Goal: Task Accomplishment & Management: Complete application form

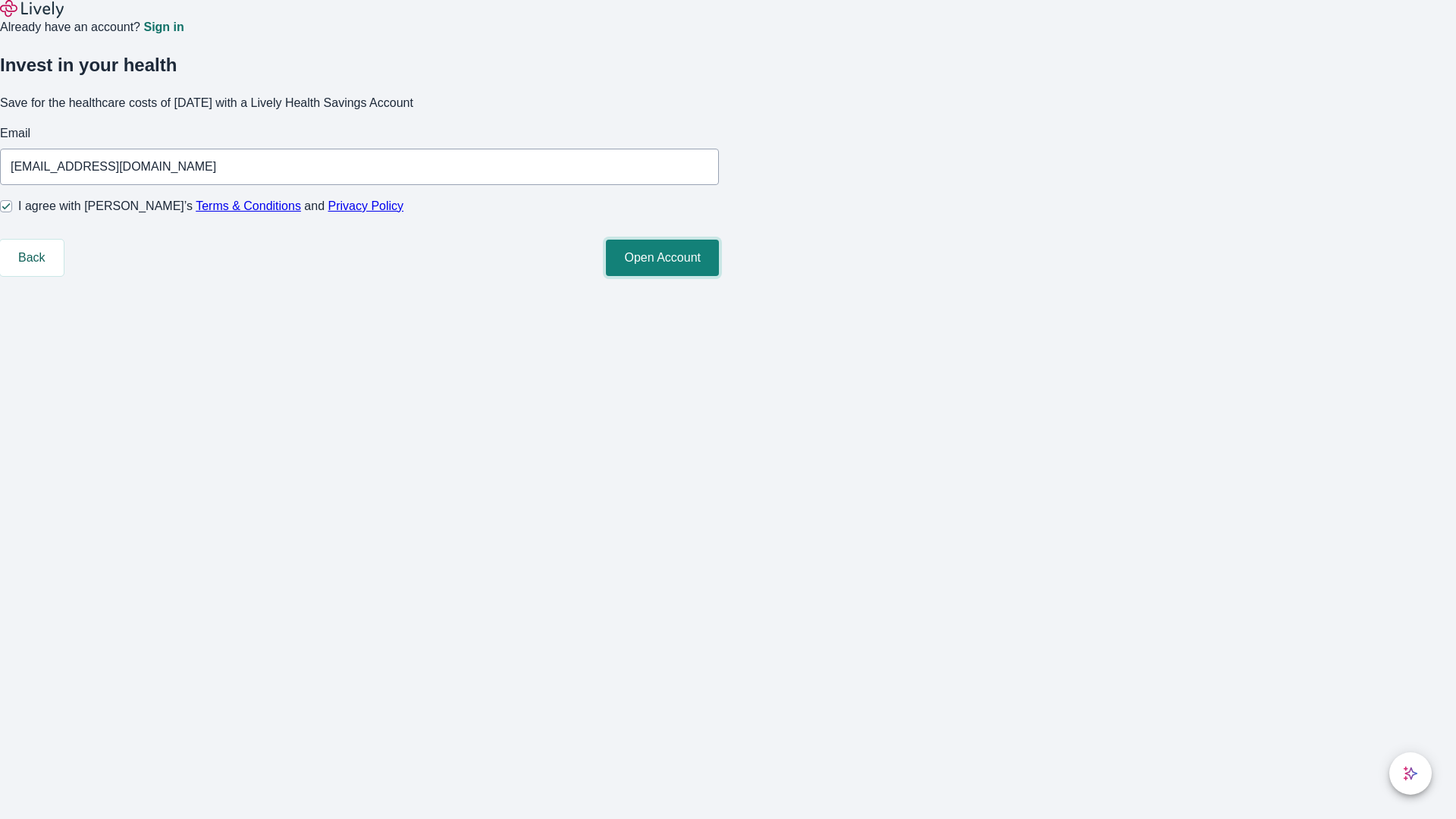
click at [719, 276] on button "Open Account" at bounding box center [662, 258] width 113 height 36
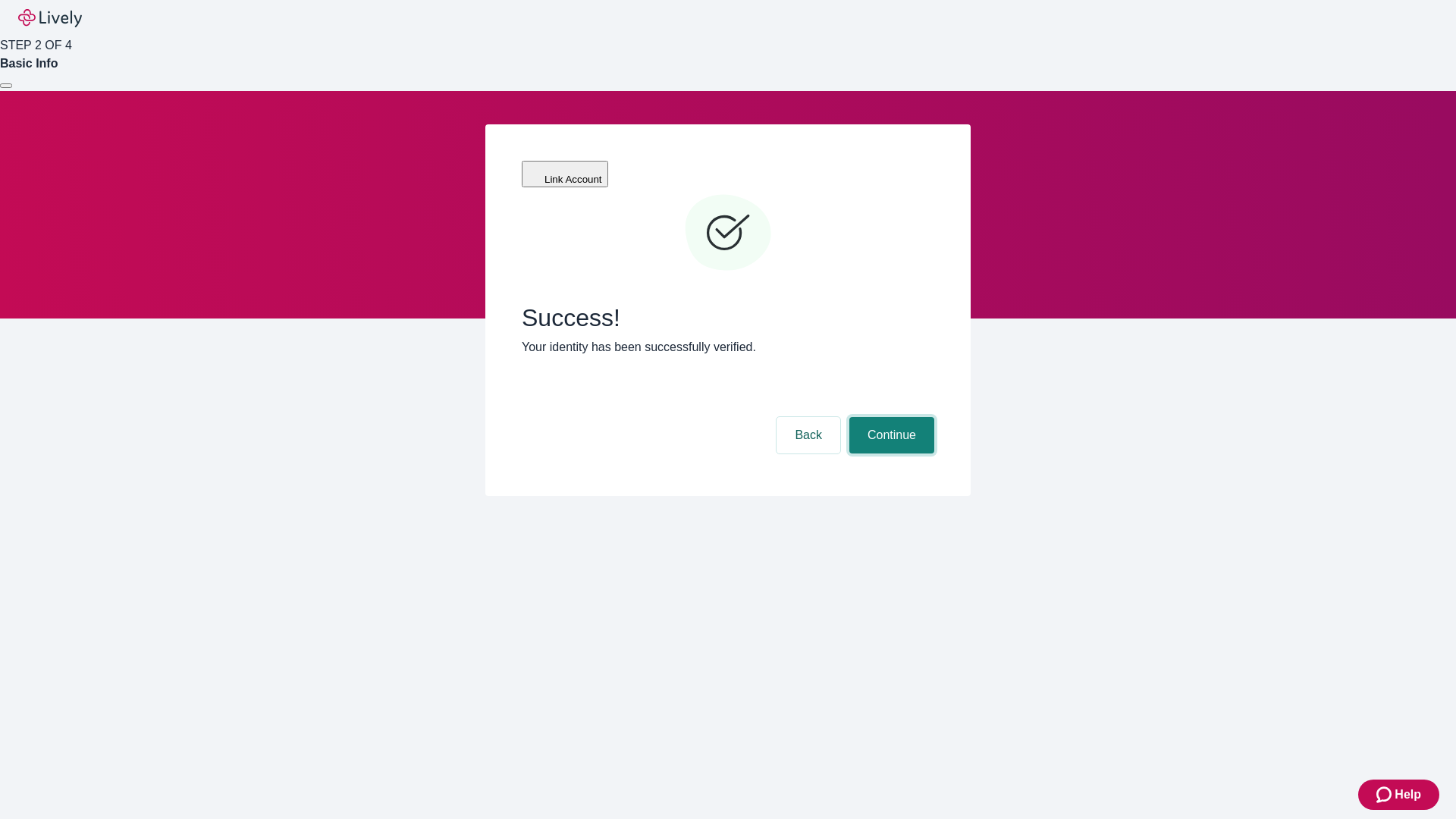
click at [889, 417] on button "Continue" at bounding box center [892, 435] width 85 height 36
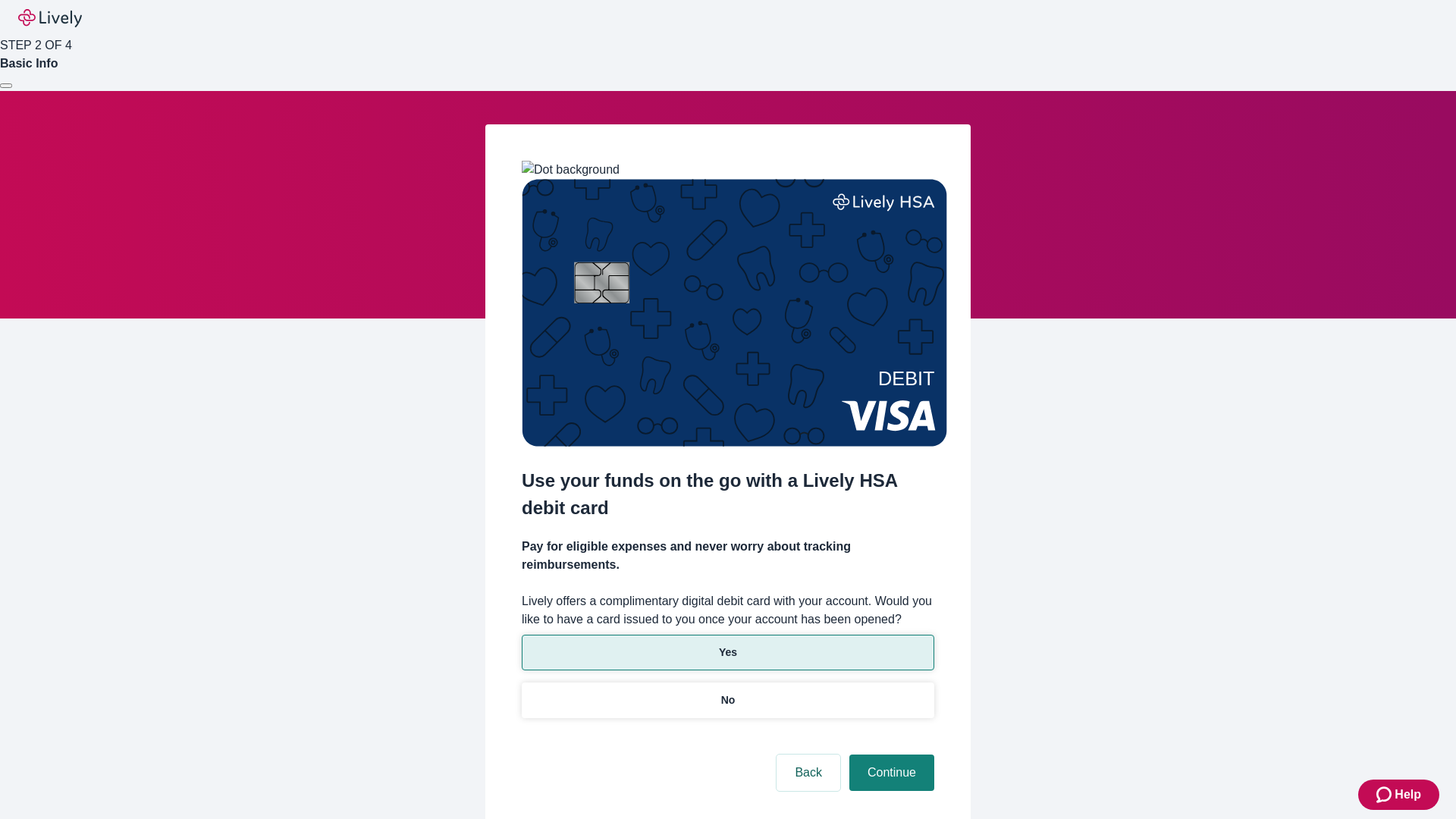
click at [727, 645] on p "Yes" at bounding box center [728, 653] width 18 height 16
click at [889, 755] on button "Continue" at bounding box center [892, 773] width 85 height 36
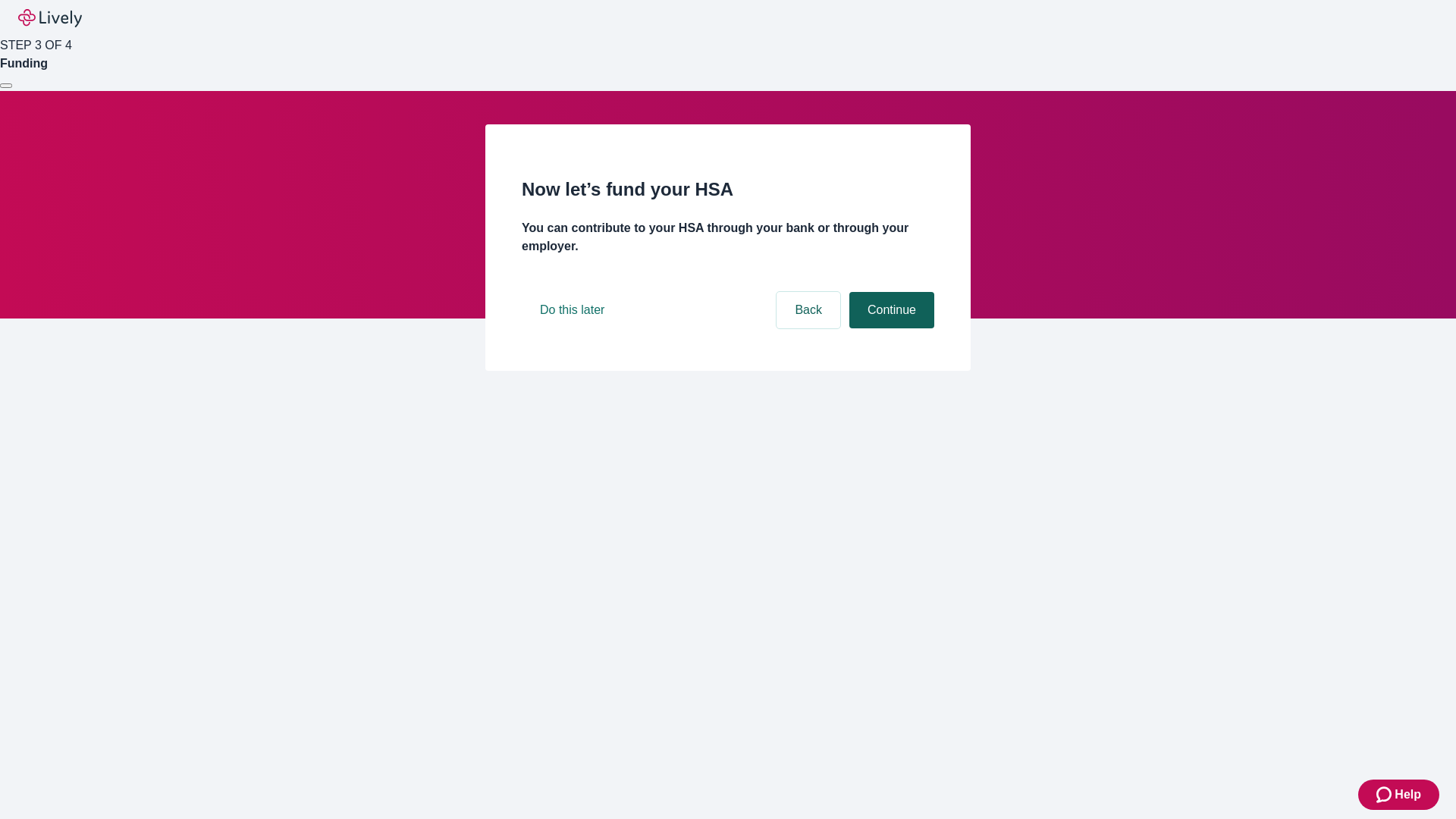
click at [889, 328] on button "Continue" at bounding box center [892, 310] width 85 height 36
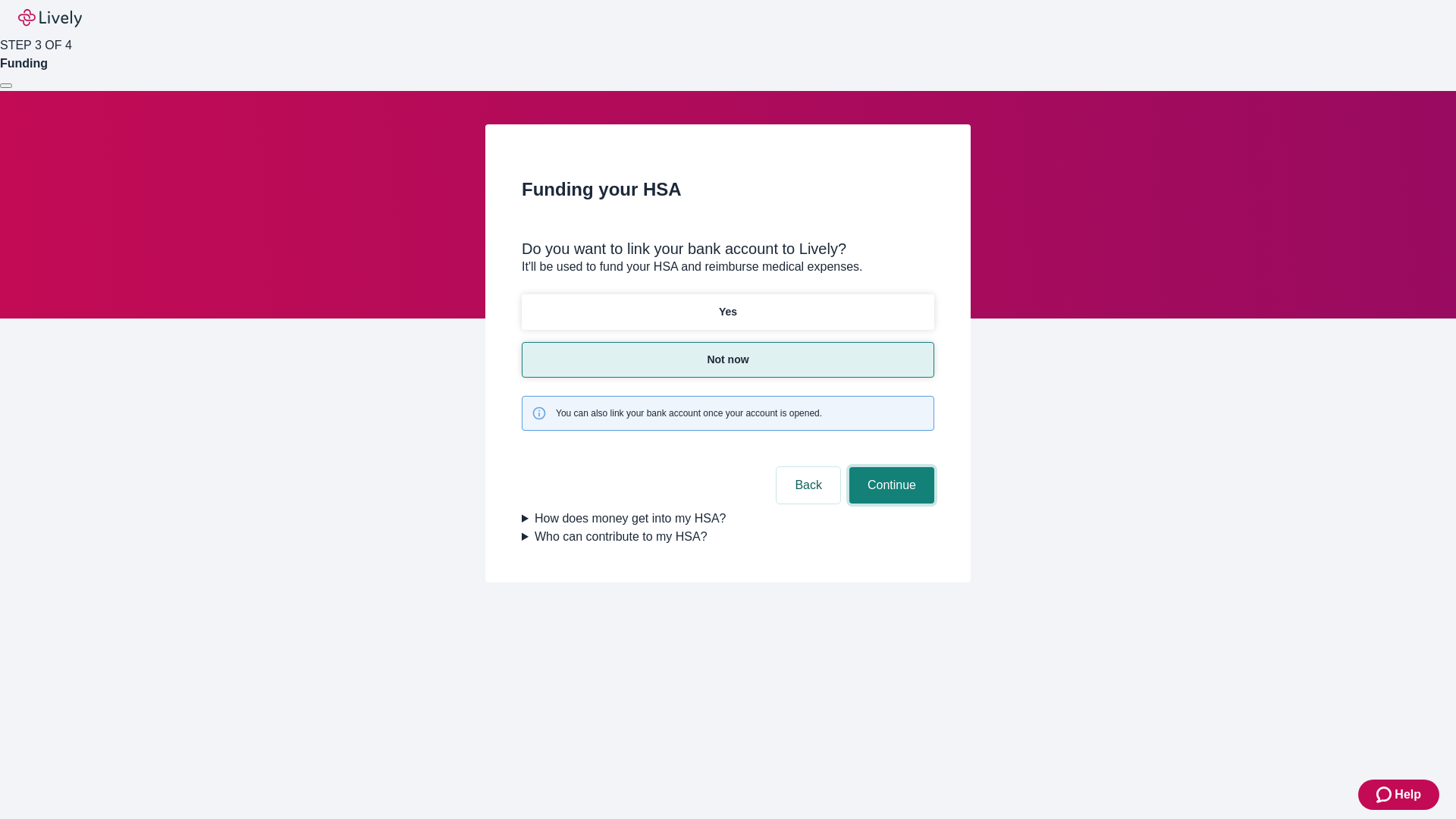
click at [889, 467] on button "Continue" at bounding box center [892, 485] width 85 height 36
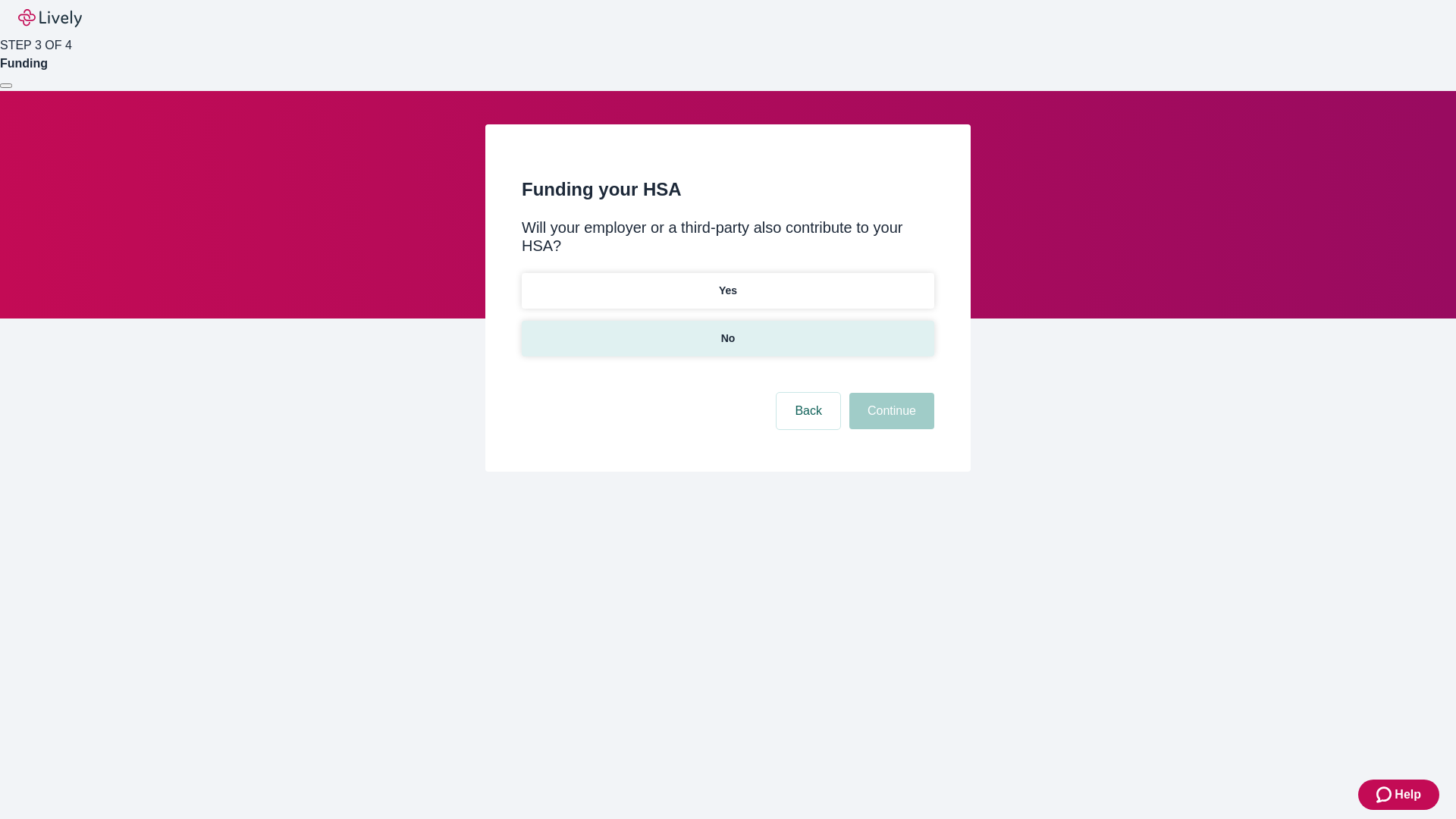
click at [727, 331] on p "No" at bounding box center [728, 339] width 14 height 16
click at [889, 393] on button "Continue" at bounding box center [892, 411] width 85 height 36
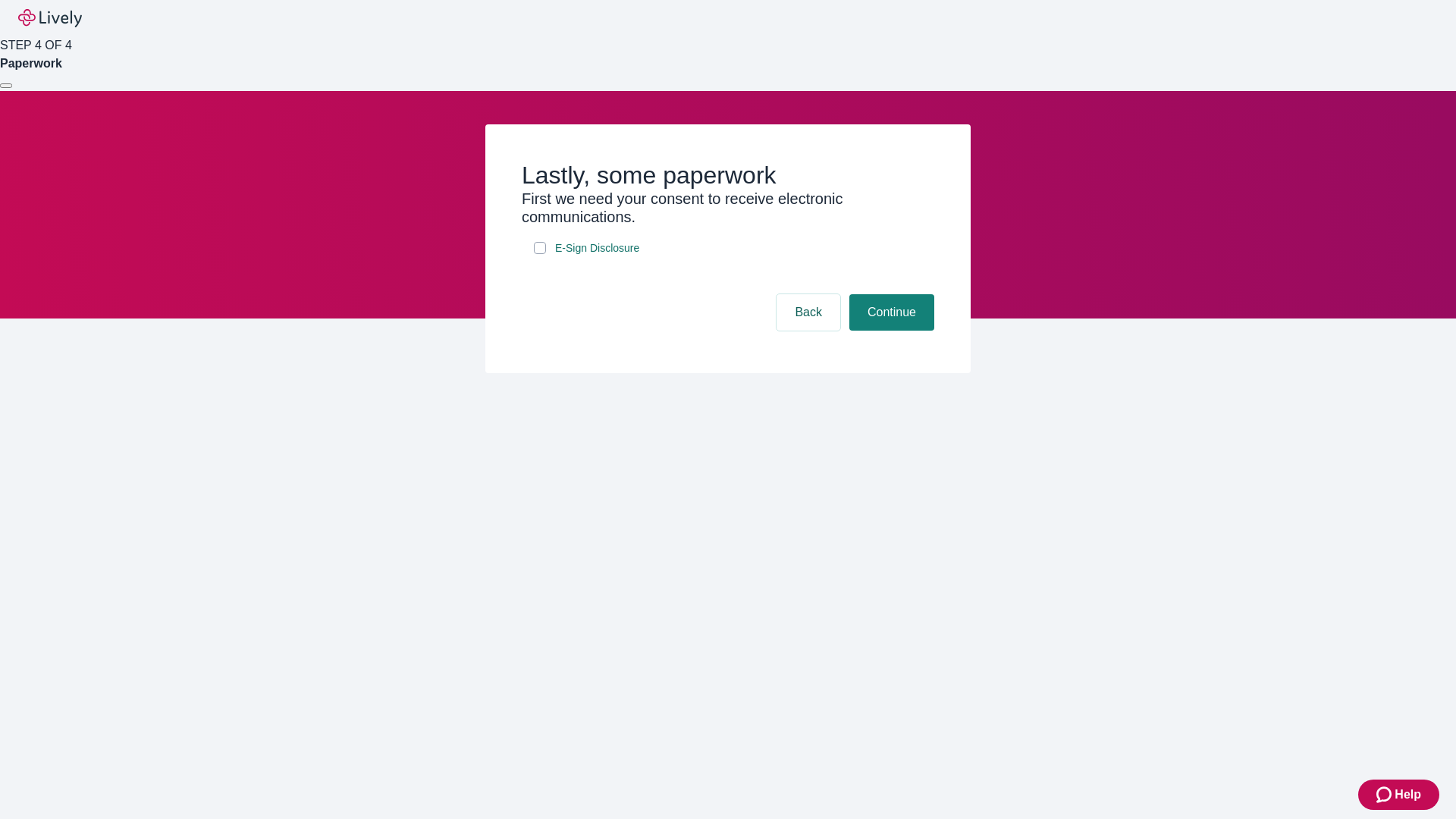
click at [540, 254] on input "E-Sign Disclosure" at bounding box center [540, 248] width 12 height 12
checkbox input "true"
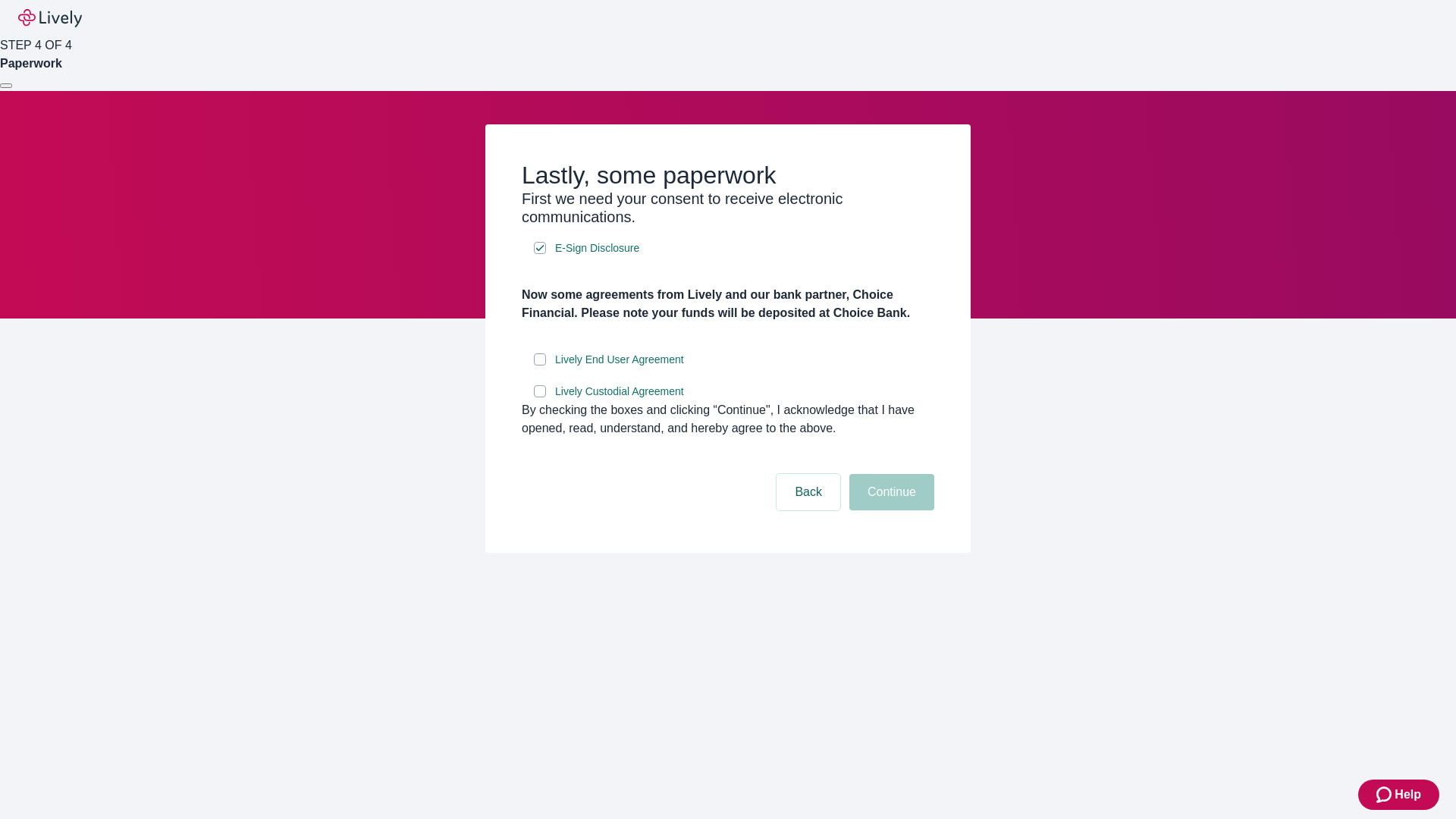
click at [540, 365] on input "Lively End User Agreement" at bounding box center [540, 359] width 12 height 12
checkbox input "true"
click at [540, 398] on input "Lively Custodial Agreement" at bounding box center [540, 391] width 12 height 12
checkbox input "true"
click at [889, 511] on button "Continue" at bounding box center [892, 492] width 85 height 36
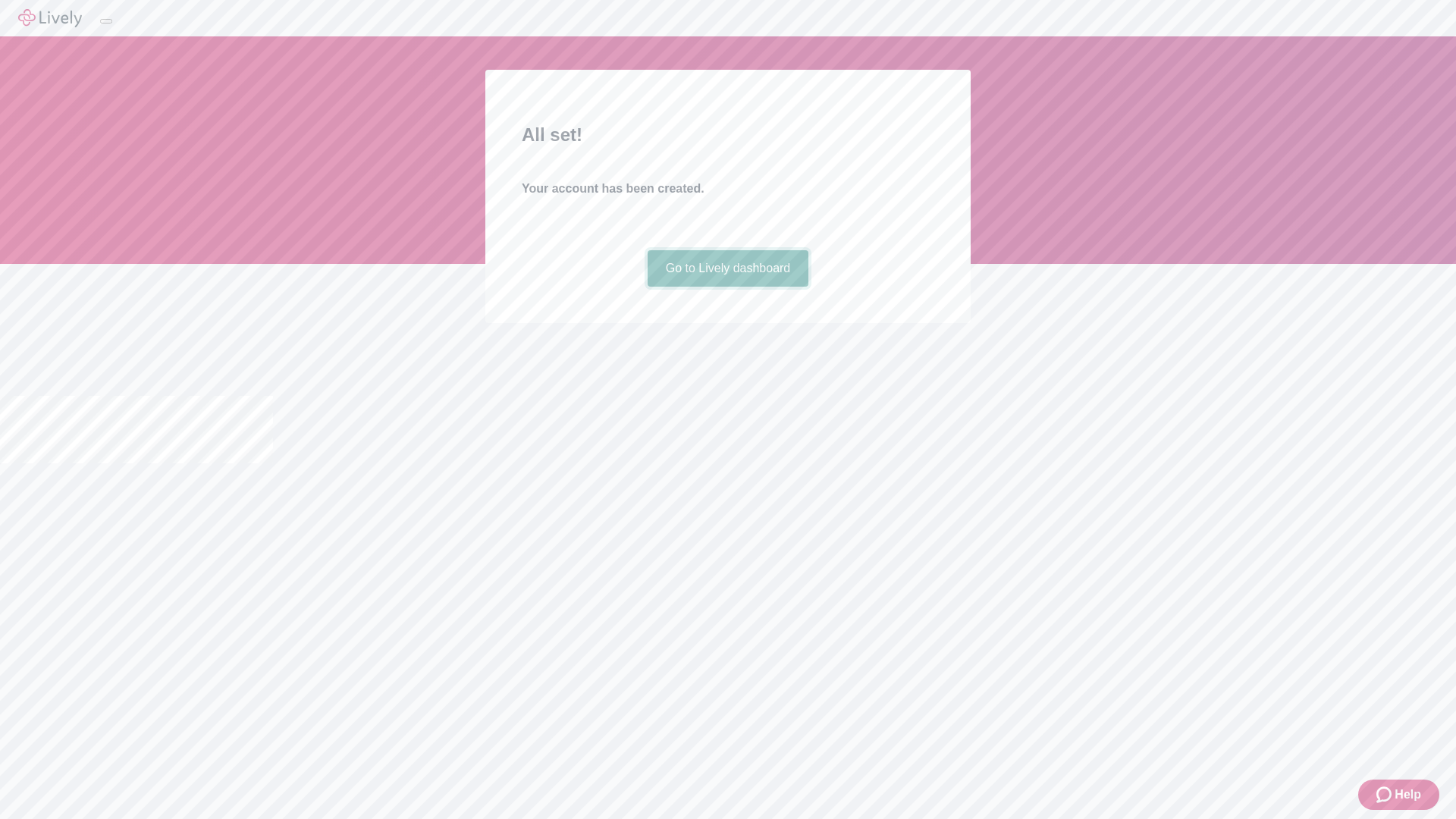
click at [727, 287] on link "Go to Lively dashboard" at bounding box center [728, 268] width 162 height 36
